Goal: Information Seeking & Learning: Understand process/instructions

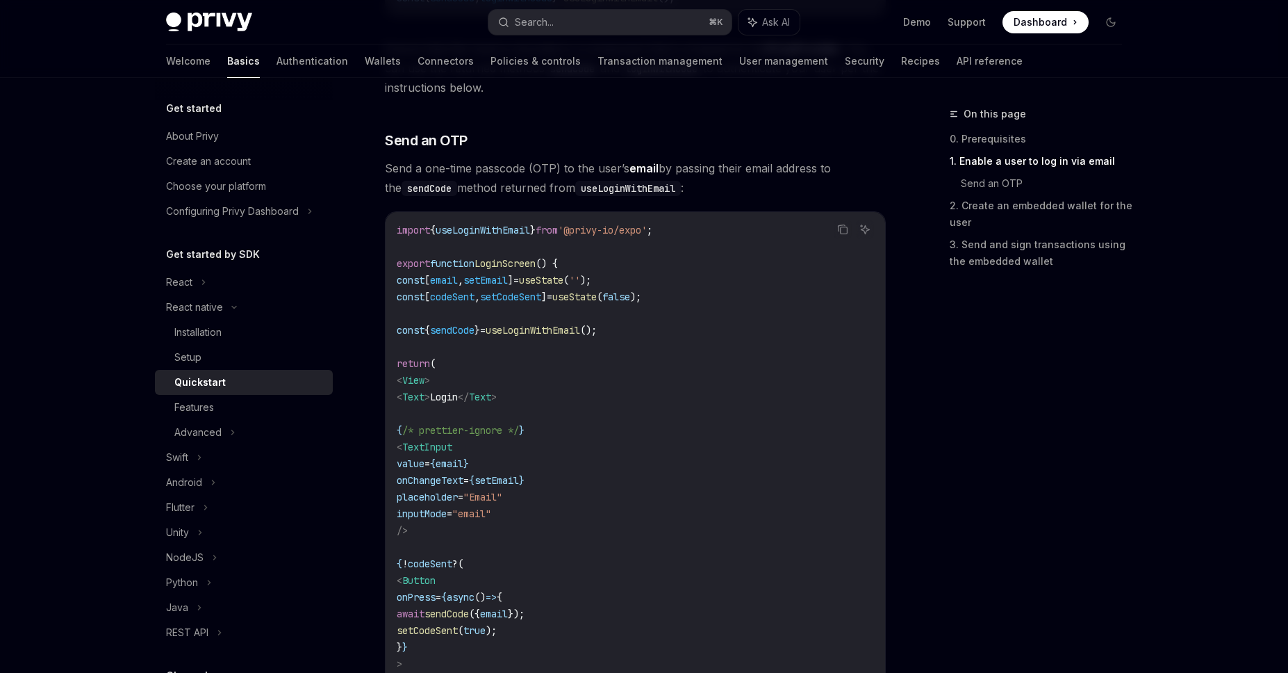
scroll to position [583, 0]
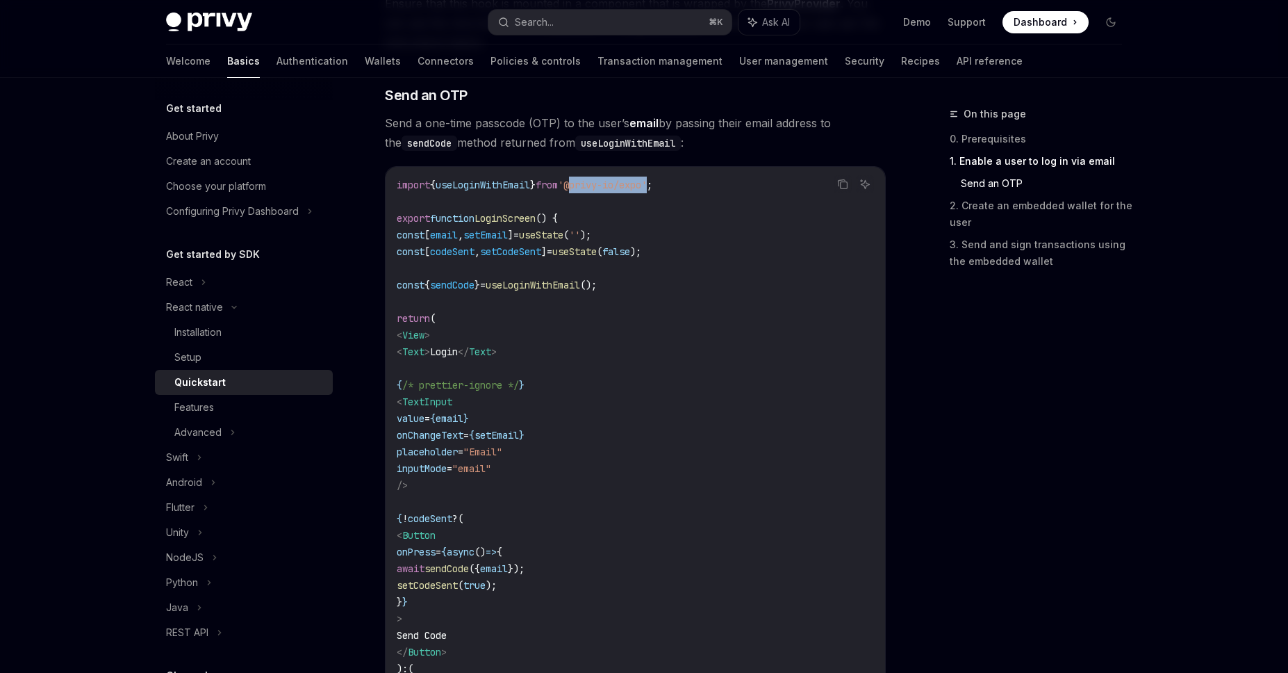
drag, startPoint x: 590, startPoint y: 186, endPoint x: 670, endPoint y: 182, distance: 80.7
click at [647, 182] on span "'@privy-io/expo'" at bounding box center [602, 185] width 89 height 13
copy span "@privy-io/expo"
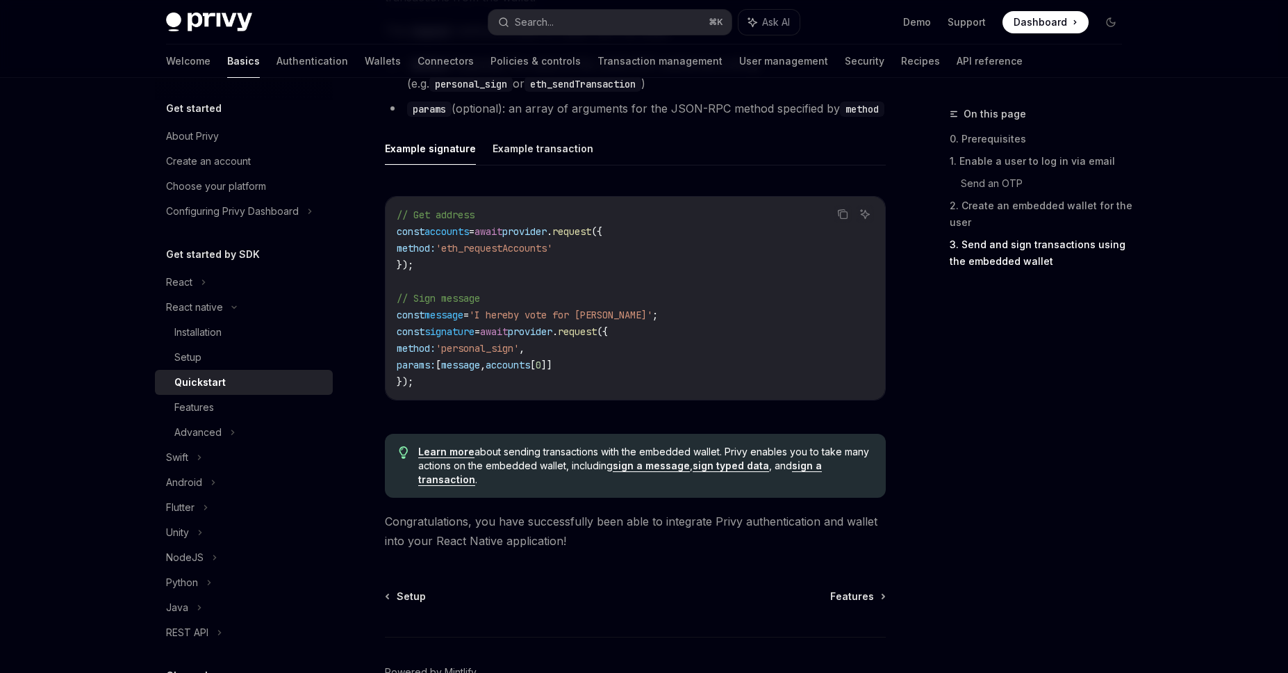
scroll to position [1955, 0]
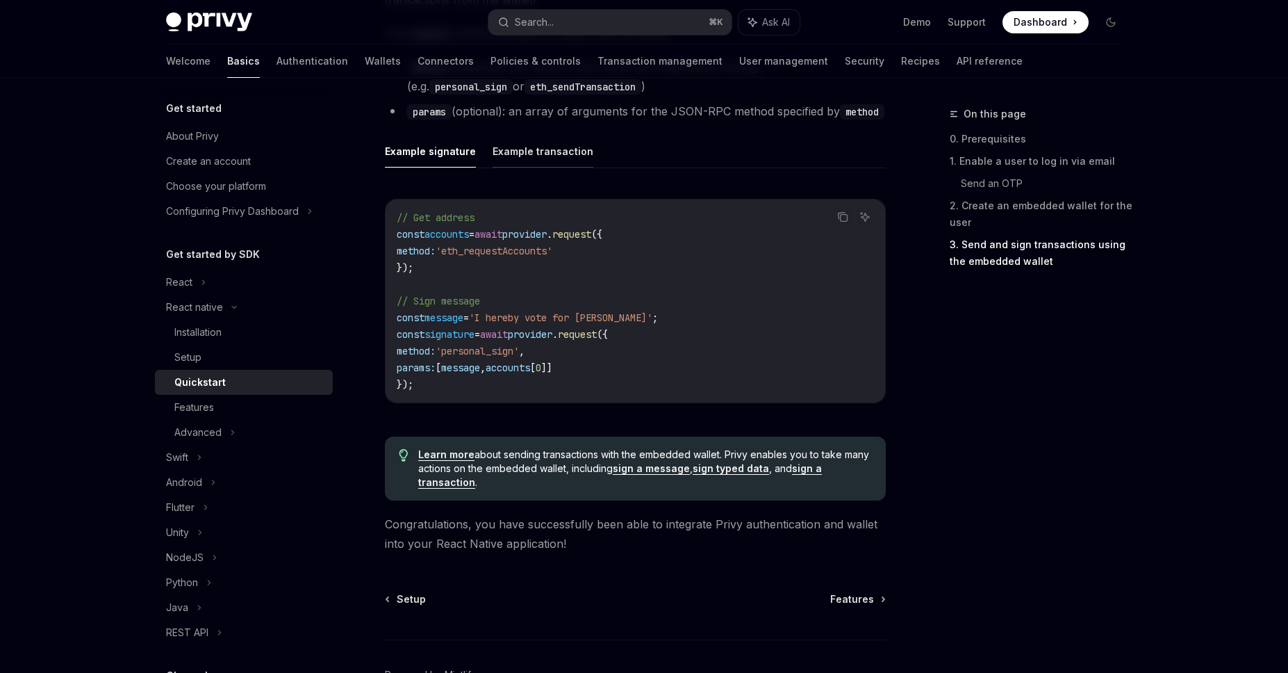
click at [540, 156] on button "Example transaction" at bounding box center [543, 151] width 101 height 33
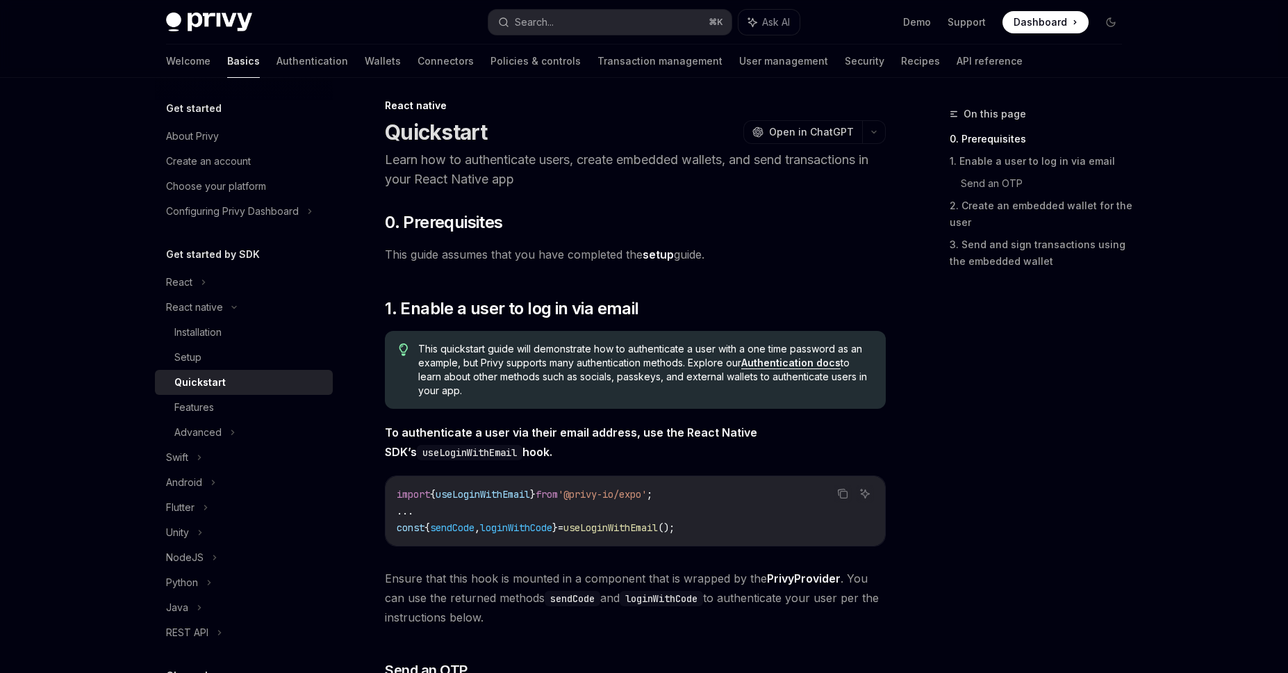
scroll to position [26, 0]
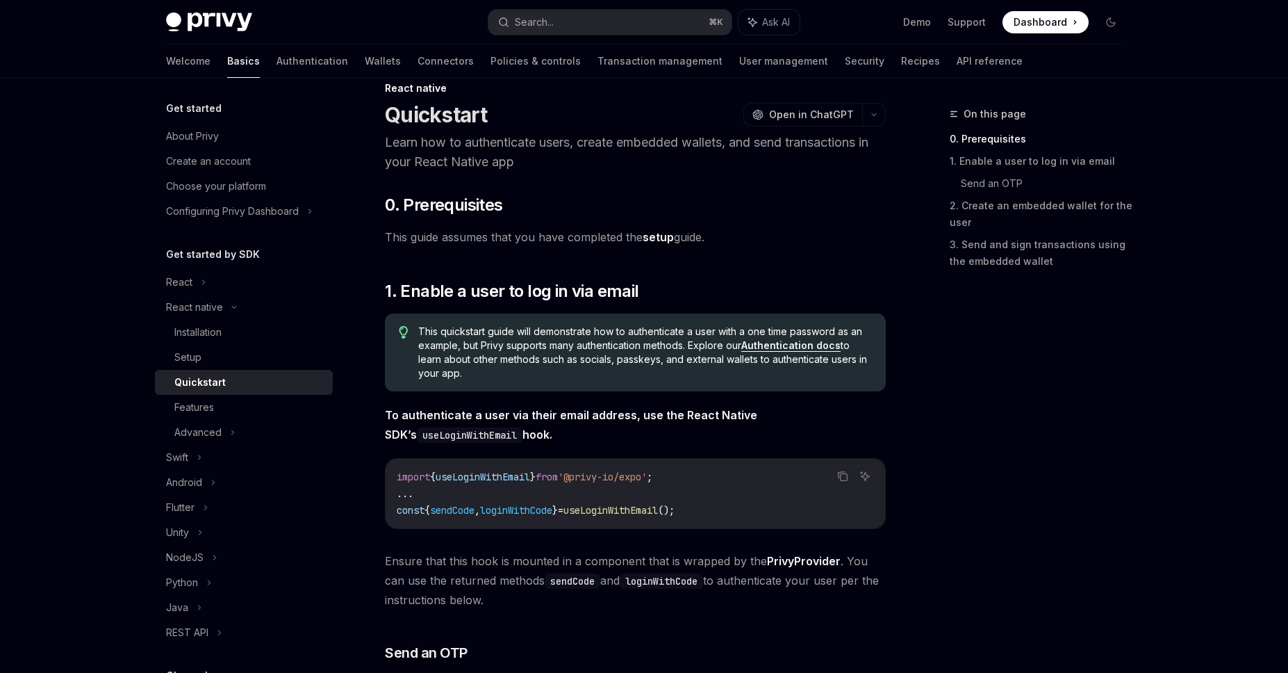
click at [670, 239] on link "setup" at bounding box center [658, 237] width 31 height 15
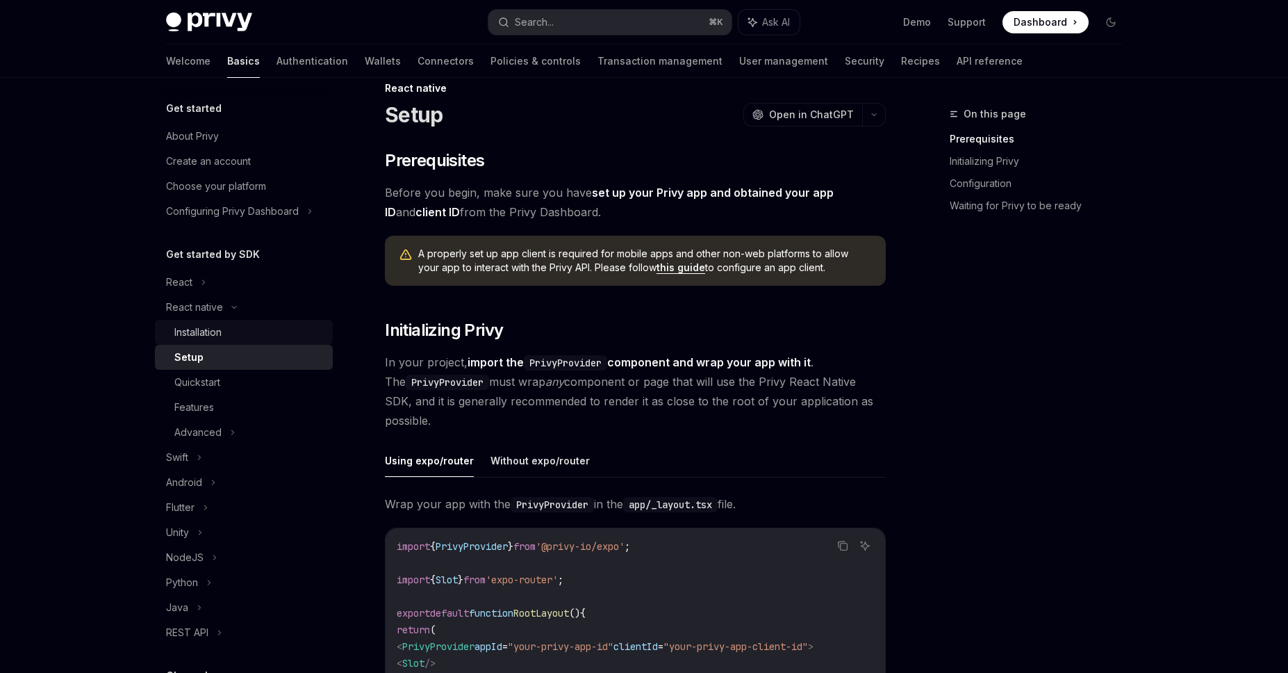
click at [238, 329] on div "Installation" at bounding box center [249, 332] width 150 height 17
type textarea "*"
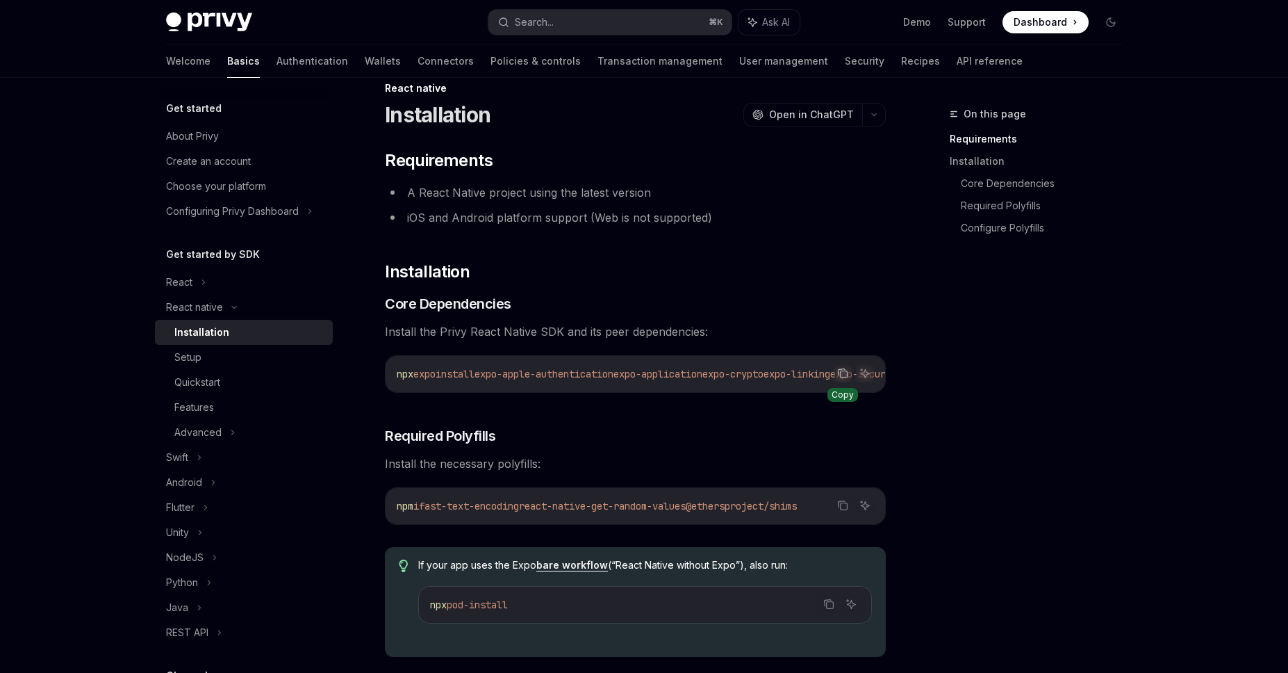
click at [839, 373] on icon "Copy the contents from the code block" at bounding box center [842, 372] width 7 height 6
click at [846, 511] on icon "Copy the contents from the code block" at bounding box center [842, 505] width 11 height 11
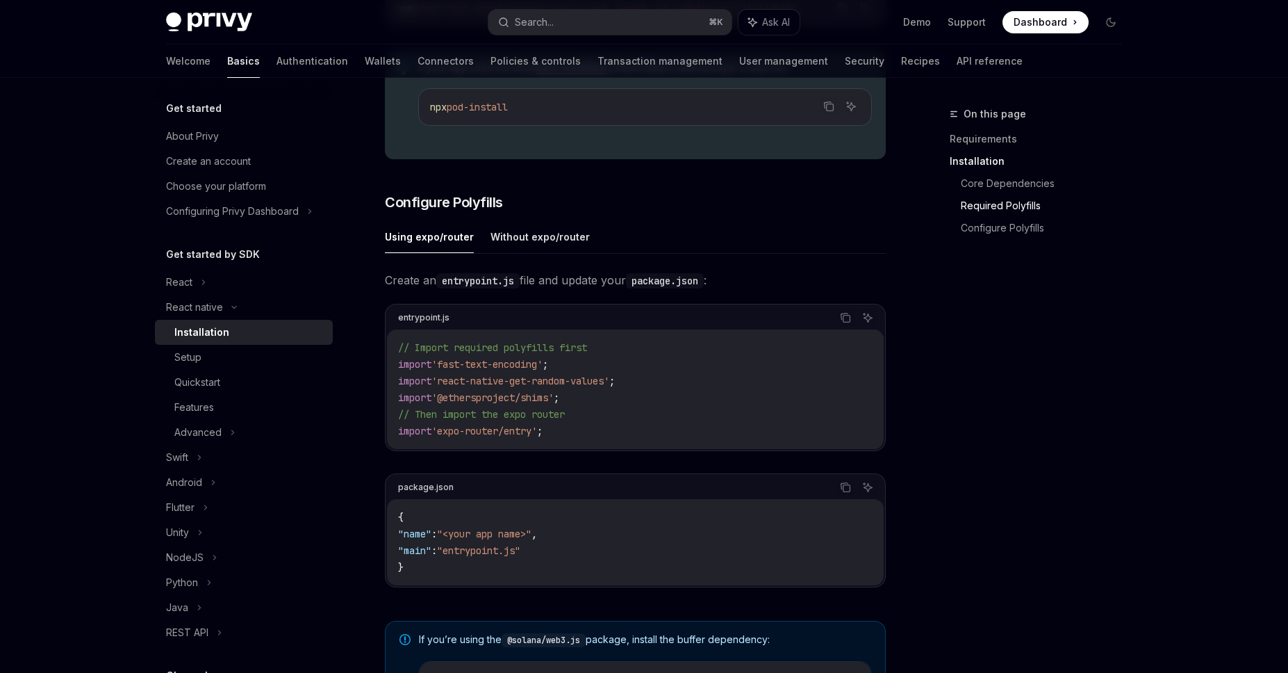
scroll to position [525, 0]
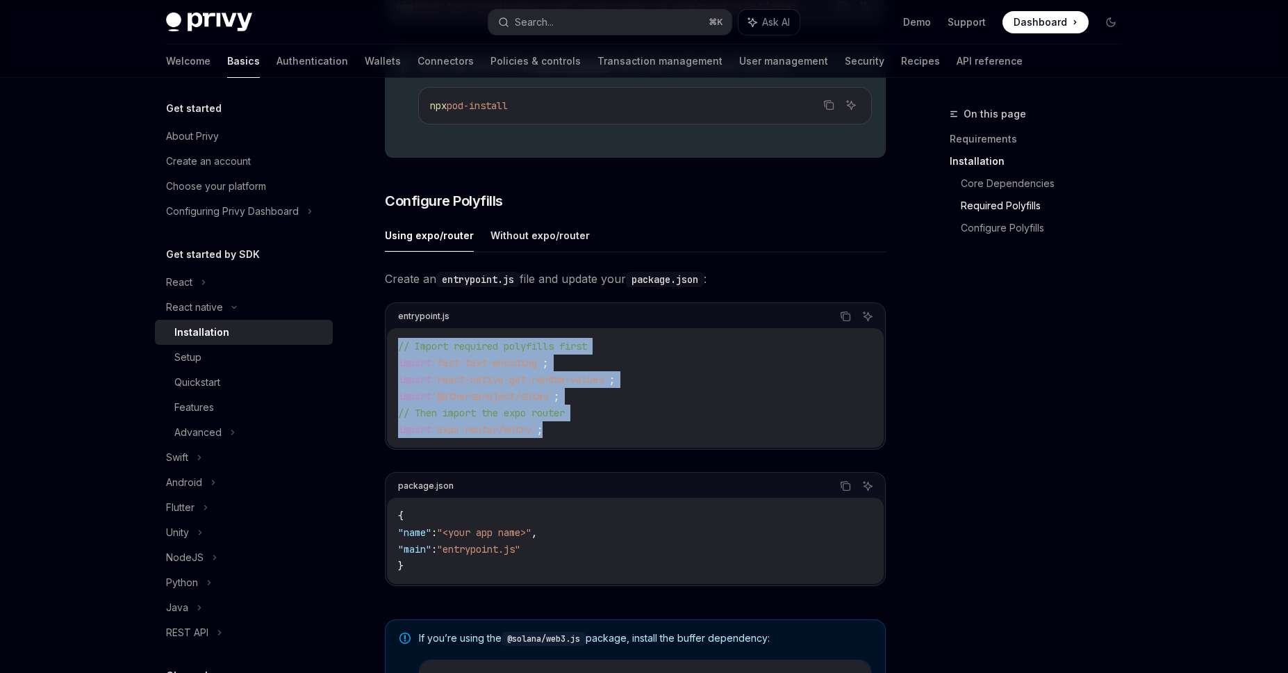
drag, startPoint x: 587, startPoint y: 436, endPoint x: 399, endPoint y: 354, distance: 204.7
click at [399, 354] on code "// Import required polyfills first import 'fast-text-encoding' ; import 'react-…" at bounding box center [635, 388] width 475 height 100
copy code "// Import required polyfills first import 'fast-text-encoding' ; import 'react-…"
click at [693, 381] on code "// Import required polyfills first import 'fast-text-encoding' ; import 'react-…" at bounding box center [635, 388] width 475 height 100
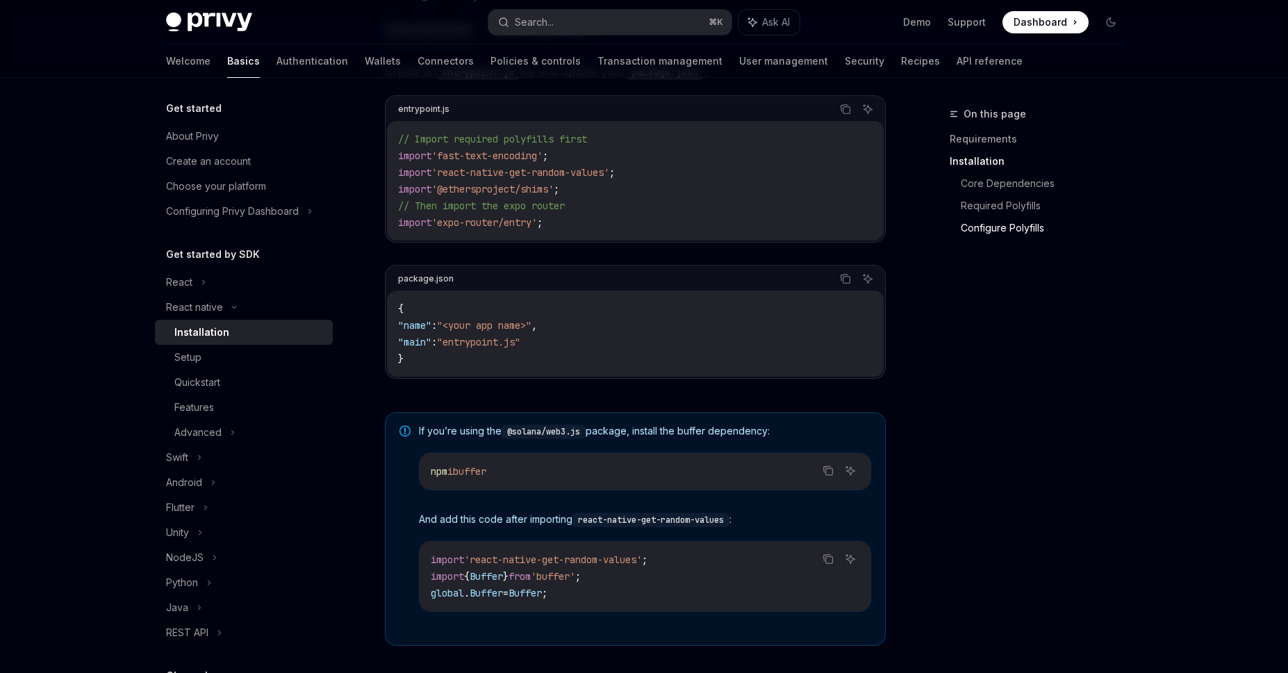
scroll to position [815, 0]
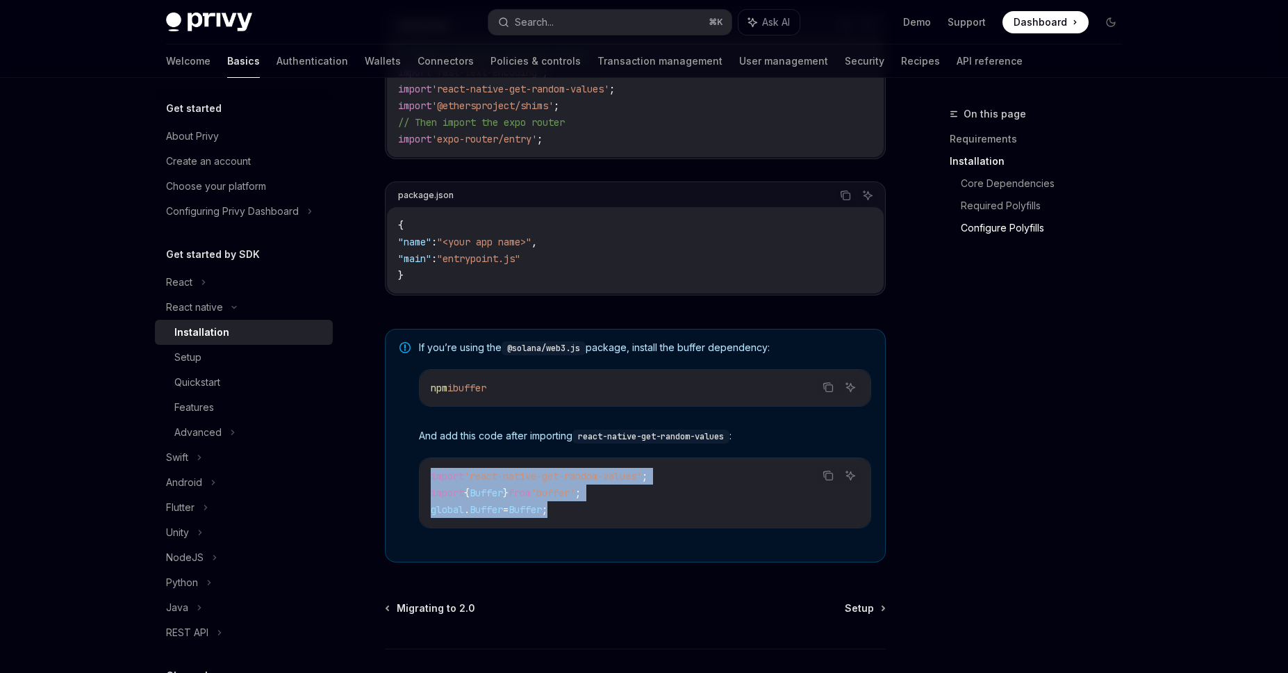
drag, startPoint x: 592, startPoint y: 520, endPoint x: 427, endPoint y: 480, distance: 169.5
click at [427, 480] on div "import 'react-native-get-random-values' ; import { Buffer } from 'buffer' ; glo…" at bounding box center [645, 492] width 451 height 69
copy code "import 'react-native-get-random-values' ; import { Buffer } from 'buffer' ; glo…"
click at [870, 615] on span "Setup" at bounding box center [859, 608] width 29 height 14
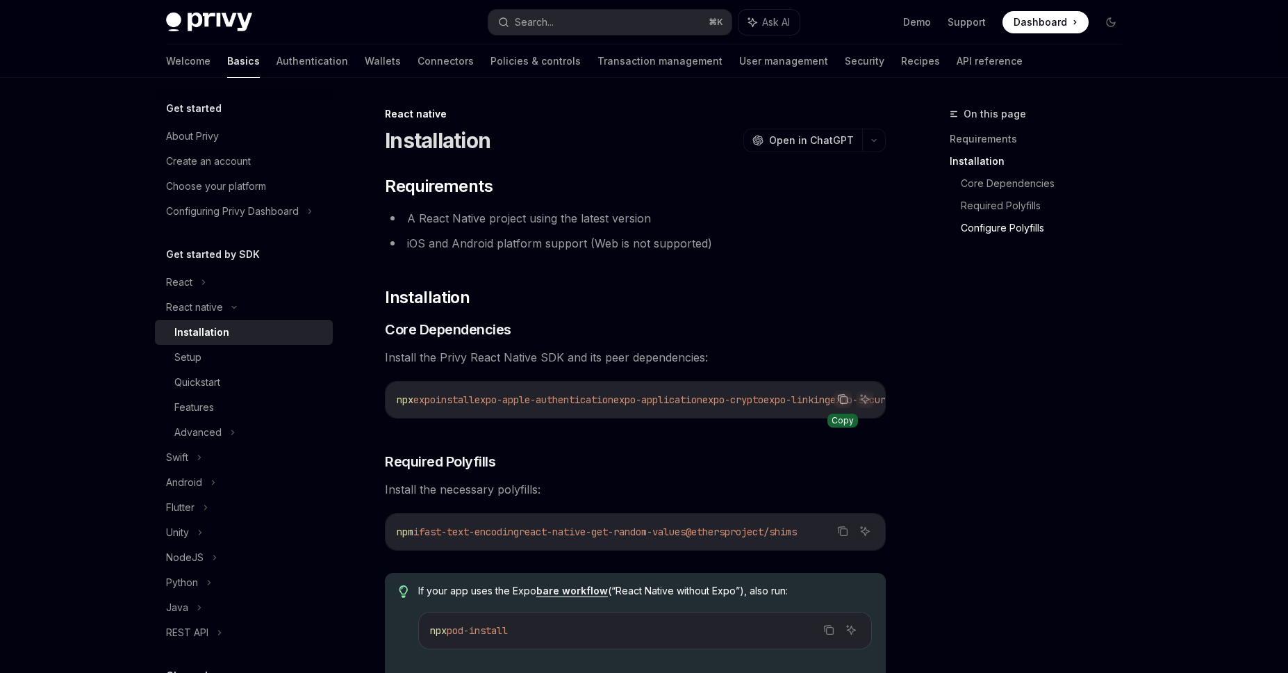
type textarea "*"
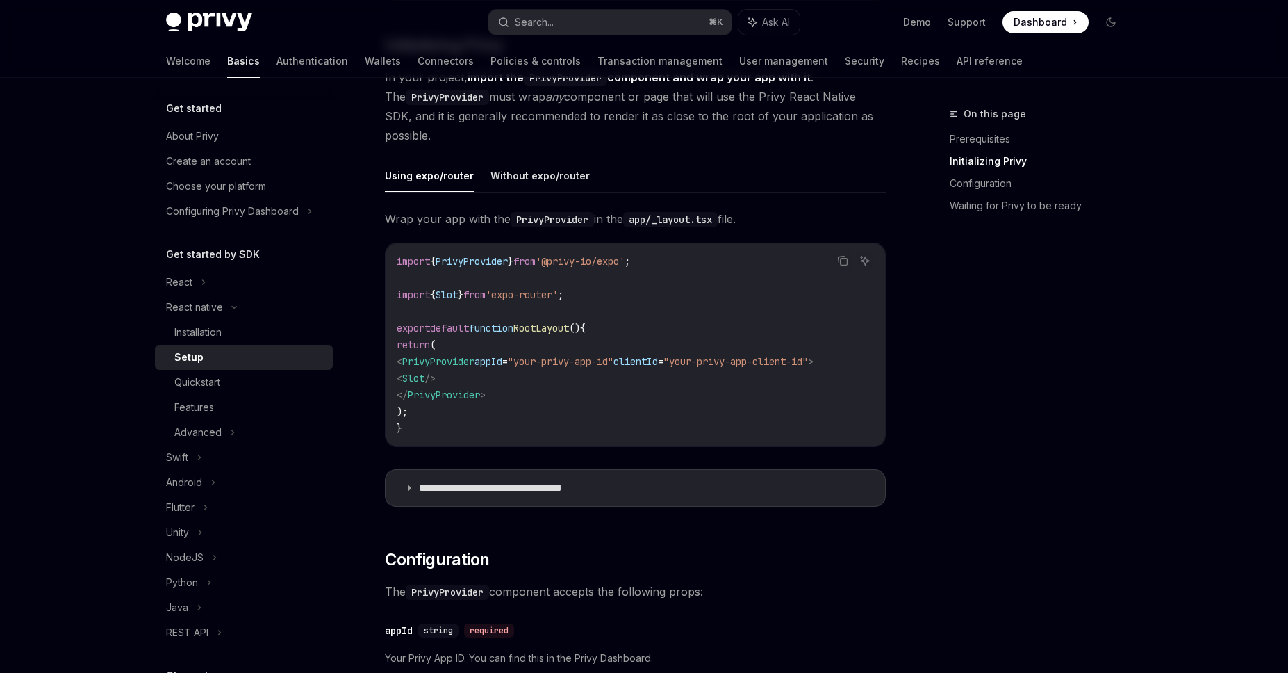
scroll to position [315, 0]
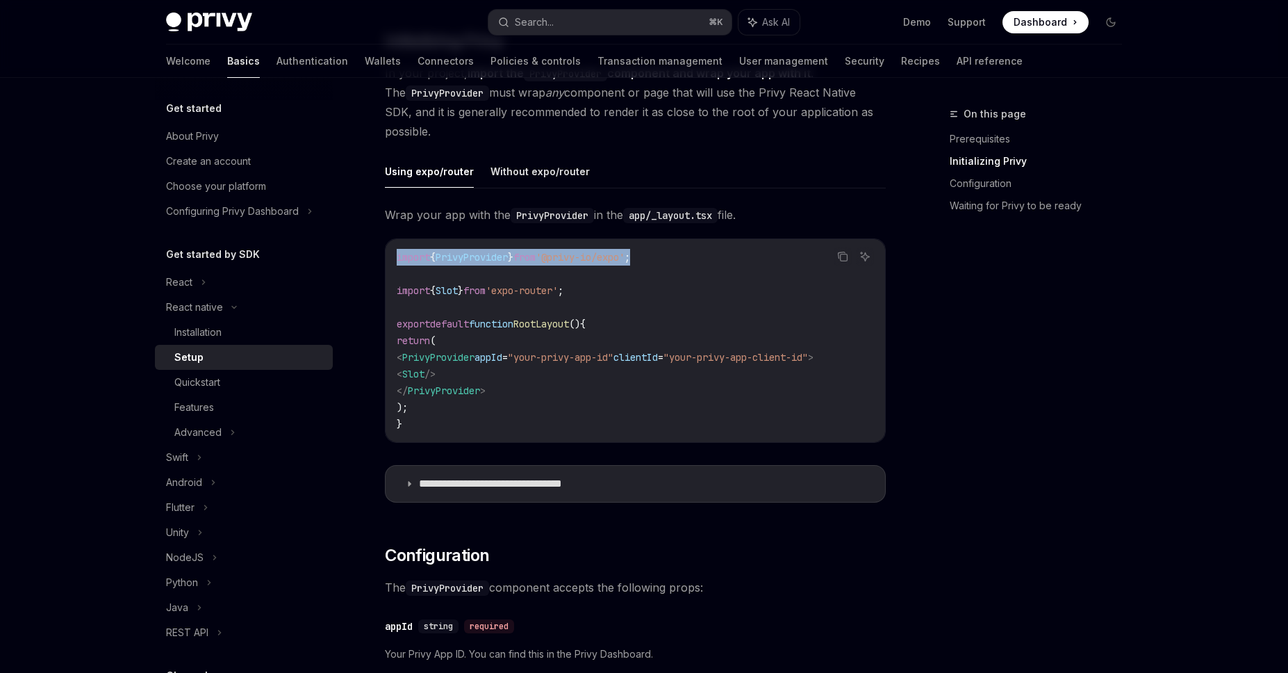
drag, startPoint x: 673, startPoint y: 256, endPoint x: 357, endPoint y: 256, distance: 315.4
click at [418, 254] on span "import" at bounding box center [413, 257] width 33 height 13
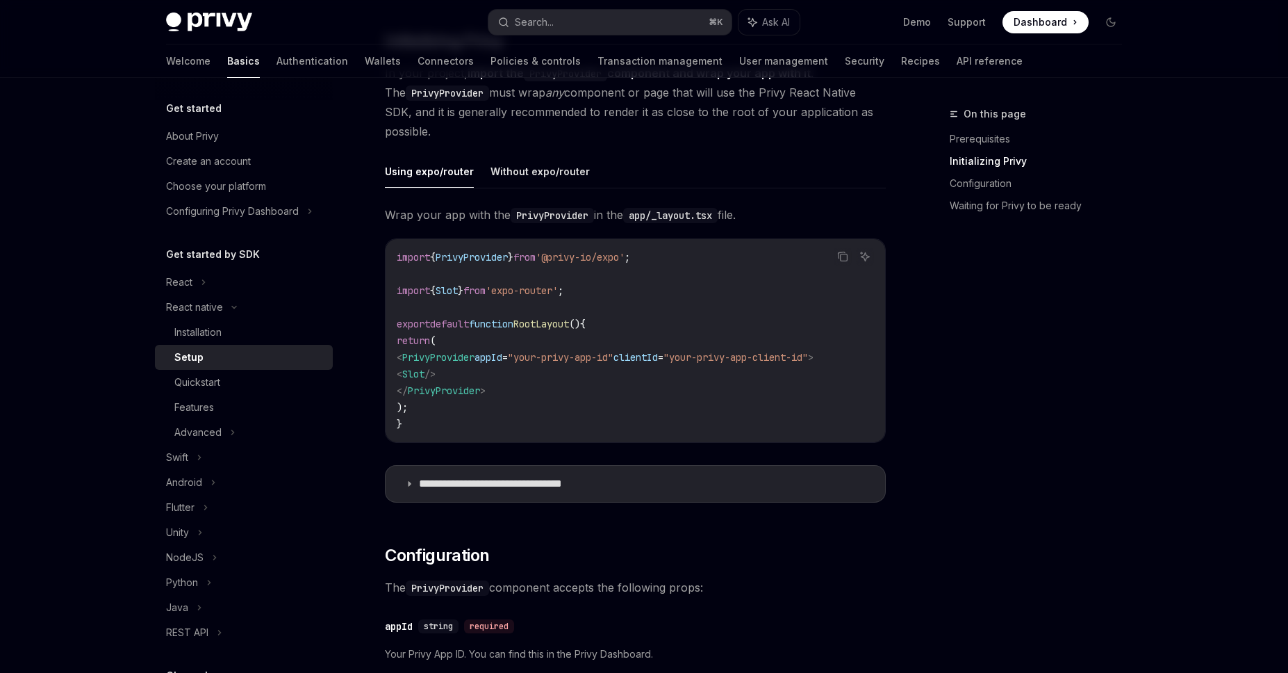
click at [558, 287] on span "'expo-router'" at bounding box center [522, 290] width 72 height 13
copy code "import { Slot } from 'expo-router' ;"
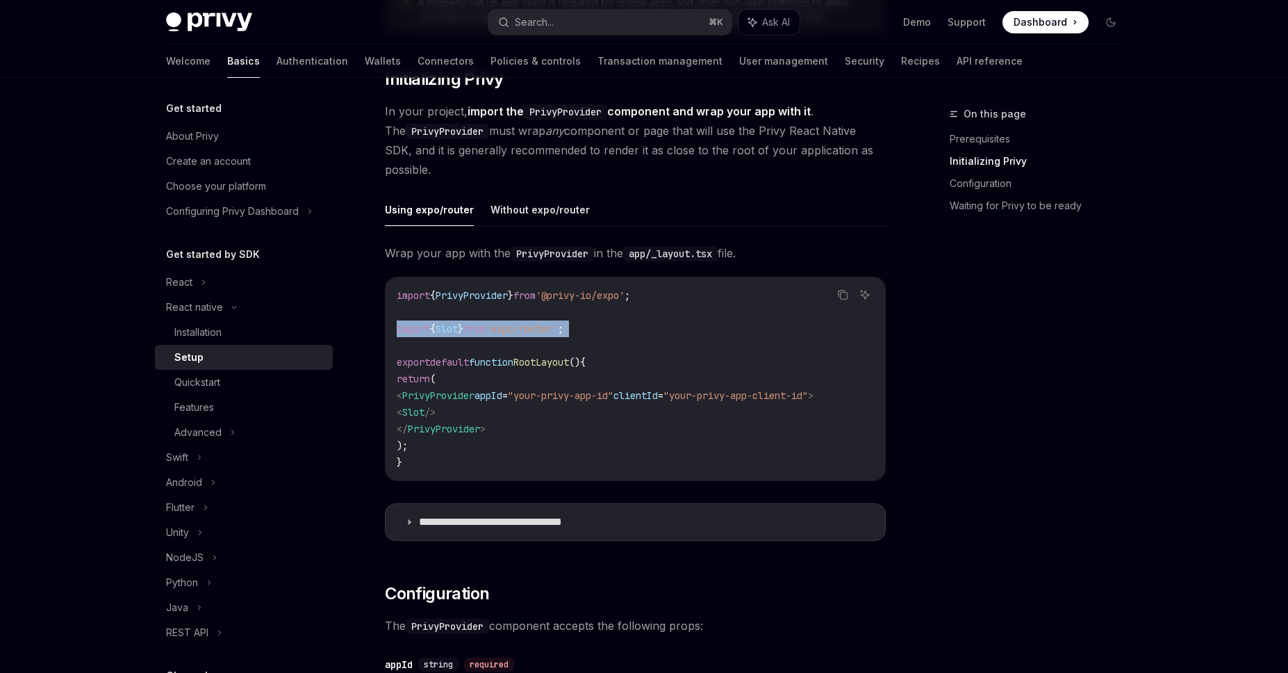
scroll to position [272, 0]
